Goal: Task Accomplishment & Management: Manage account settings

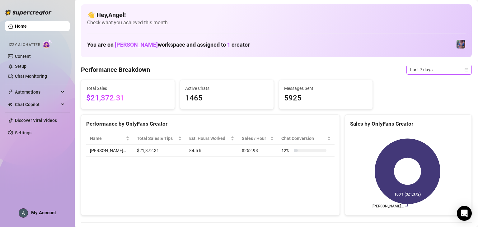
click at [155, 72] on span "Last 7 days" at bounding box center [439, 69] width 58 height 9
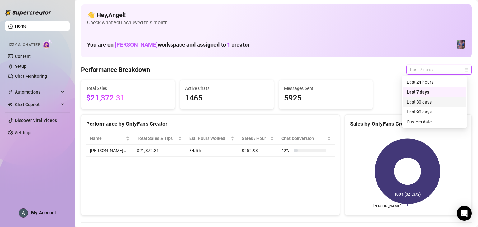
click at [155, 105] on div "Last 30 days" at bounding box center [434, 102] width 63 height 10
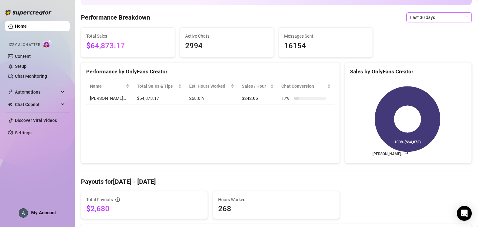
scroll to position [52, 0]
click at [155, 16] on span "Last 30 days" at bounding box center [439, 17] width 58 height 9
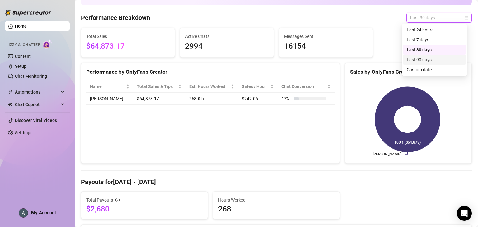
click at [155, 58] on div "Last 90 days" at bounding box center [433, 59] width 55 height 7
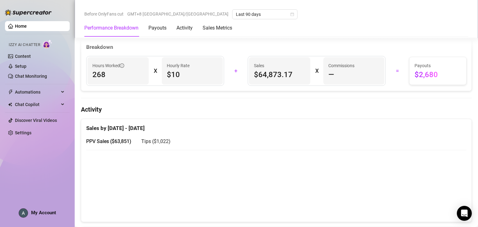
scroll to position [223, 0]
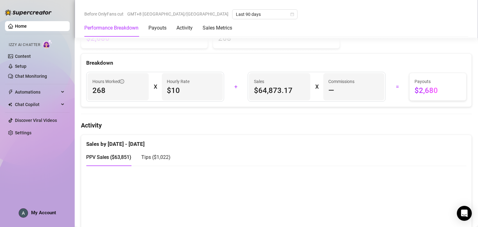
click at [49, 214] on span "My Account" at bounding box center [43, 213] width 25 height 6
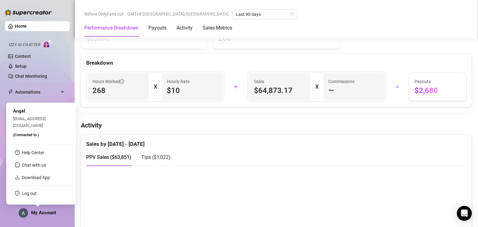
click at [49, 217] on div "My Account" at bounding box center [37, 212] width 37 height 9
click at [37, 196] on link "Log out" at bounding box center [29, 193] width 15 height 5
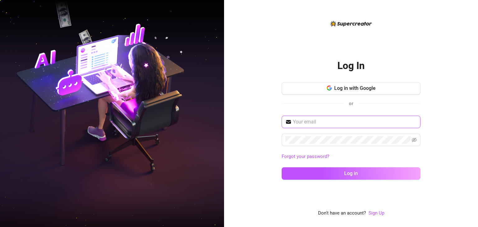
click at [155, 120] on input "text" at bounding box center [355, 121] width 124 height 7
type input "[EMAIL_ADDRESS][DOMAIN_NAME]"
click at [155, 167] on button "Log in" at bounding box center [350, 173] width 139 height 12
